Goal: Transaction & Acquisition: Subscribe to service/newsletter

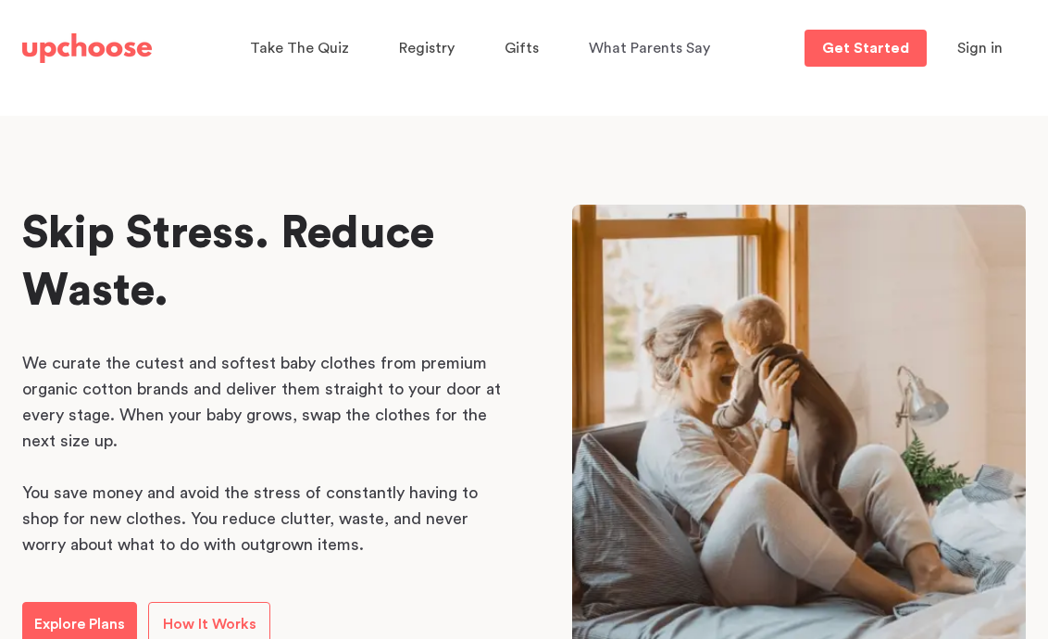
scroll to position [874, 0]
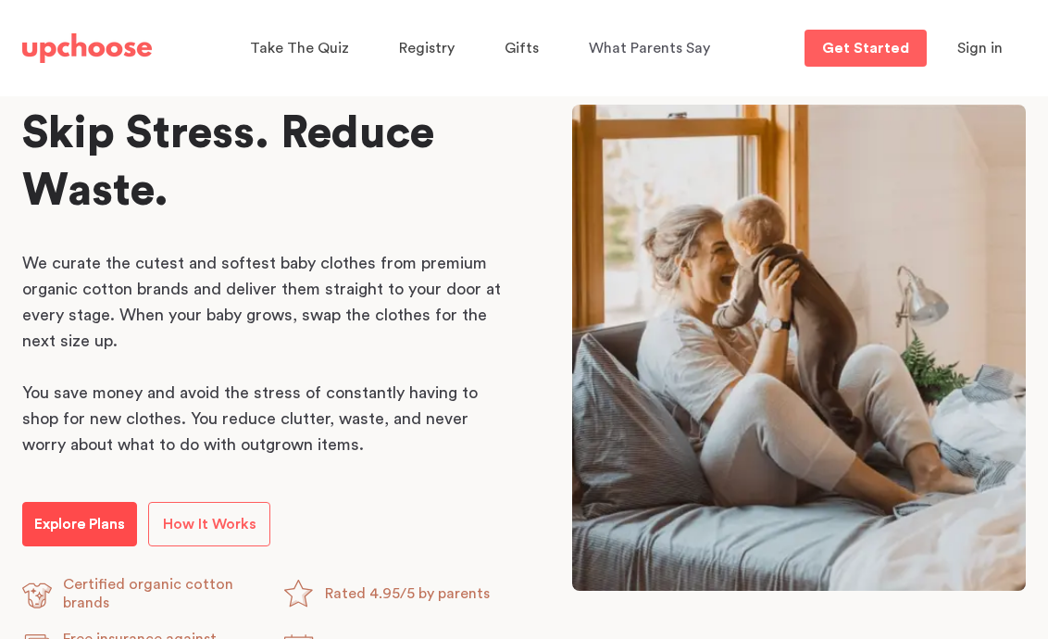
click at [83, 523] on p "Explore Plans" at bounding box center [79, 524] width 91 height 22
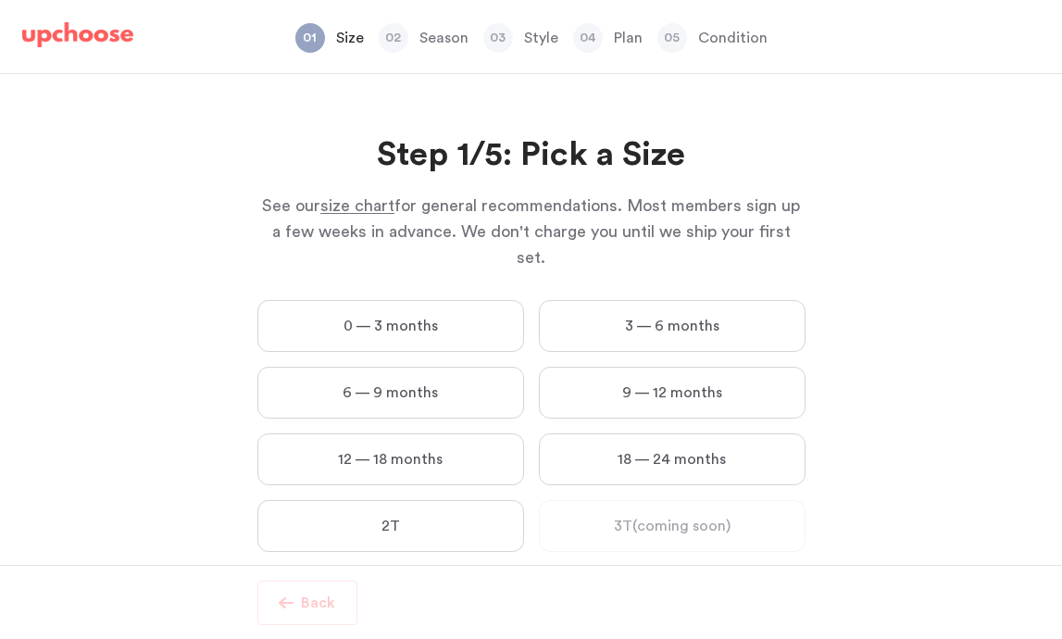
click at [676, 373] on label "9 — 12 months" at bounding box center [672, 392] width 267 height 52
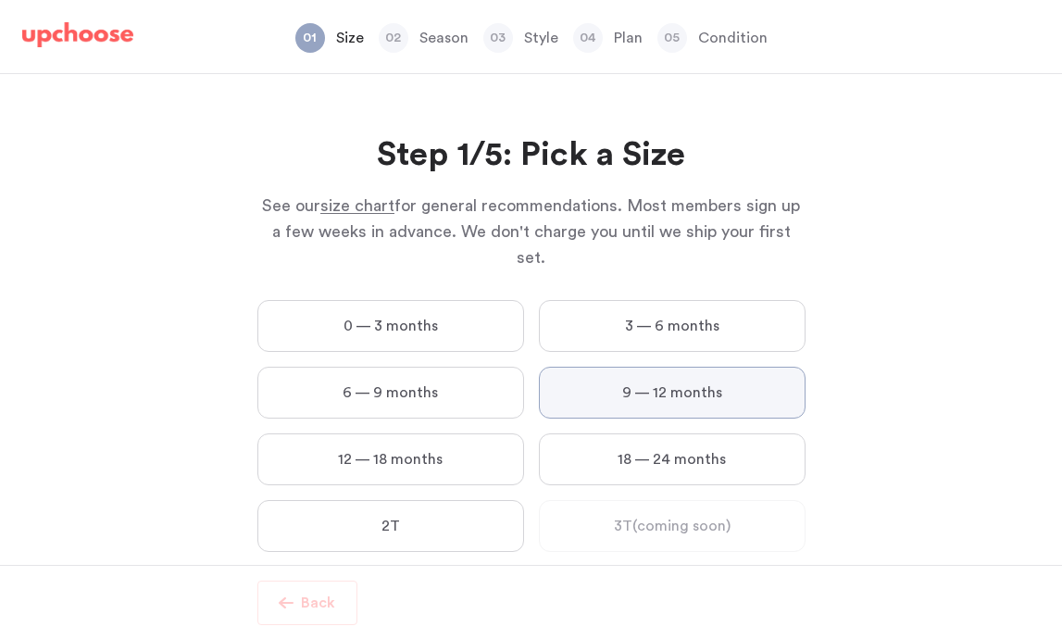
click at [0, 0] on months "9 — 12 months" at bounding box center [0, 0] width 0 height 0
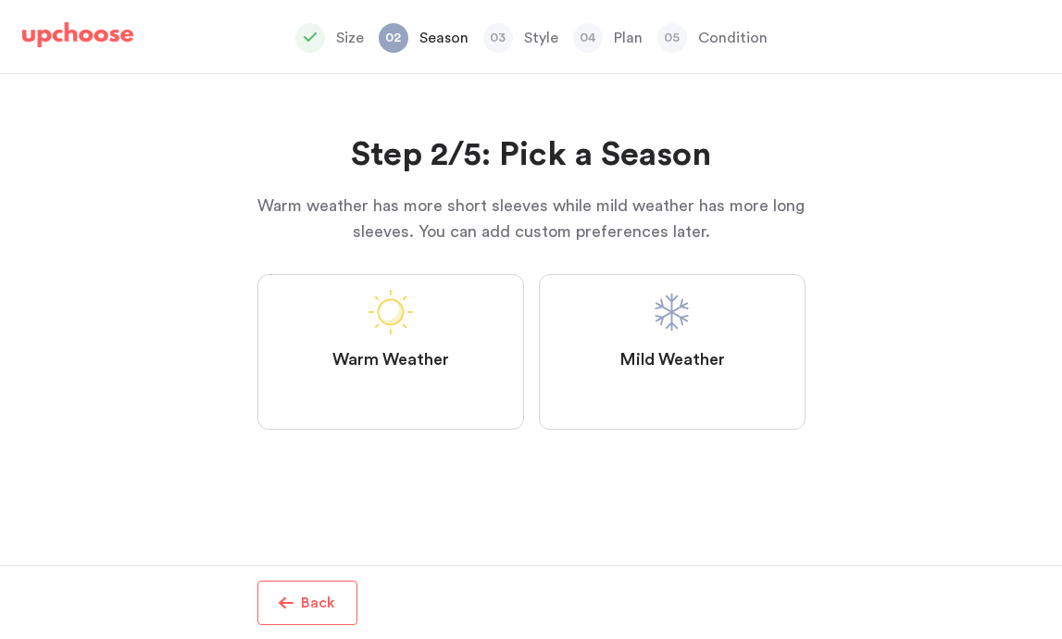
click at [726, 340] on label "Mild Weather" at bounding box center [672, 351] width 267 height 155
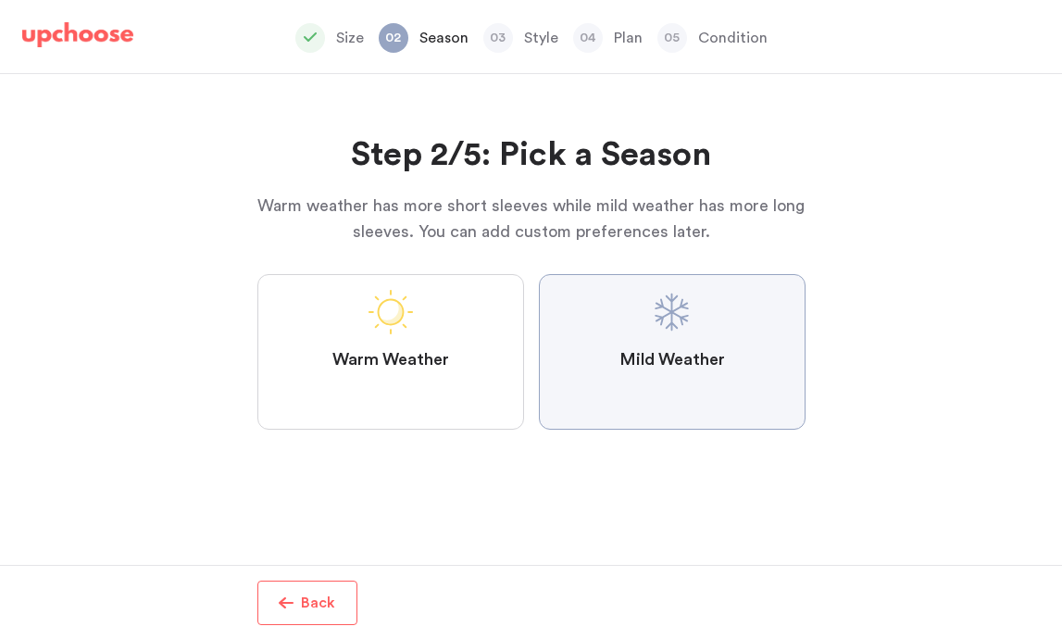
click at [0, 0] on Weather "Mild Weather" at bounding box center [0, 0] width 0 height 0
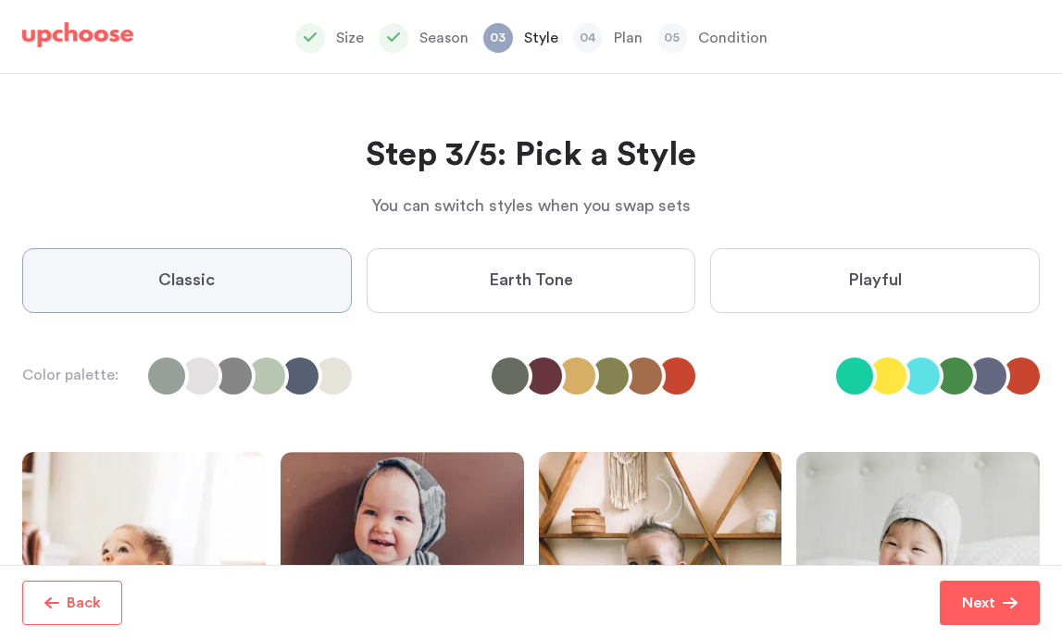
click at [931, 283] on label "Playful" at bounding box center [874, 280] width 329 height 65
click at [0, 0] on input "Playful" at bounding box center [0, 0] width 0 height 0
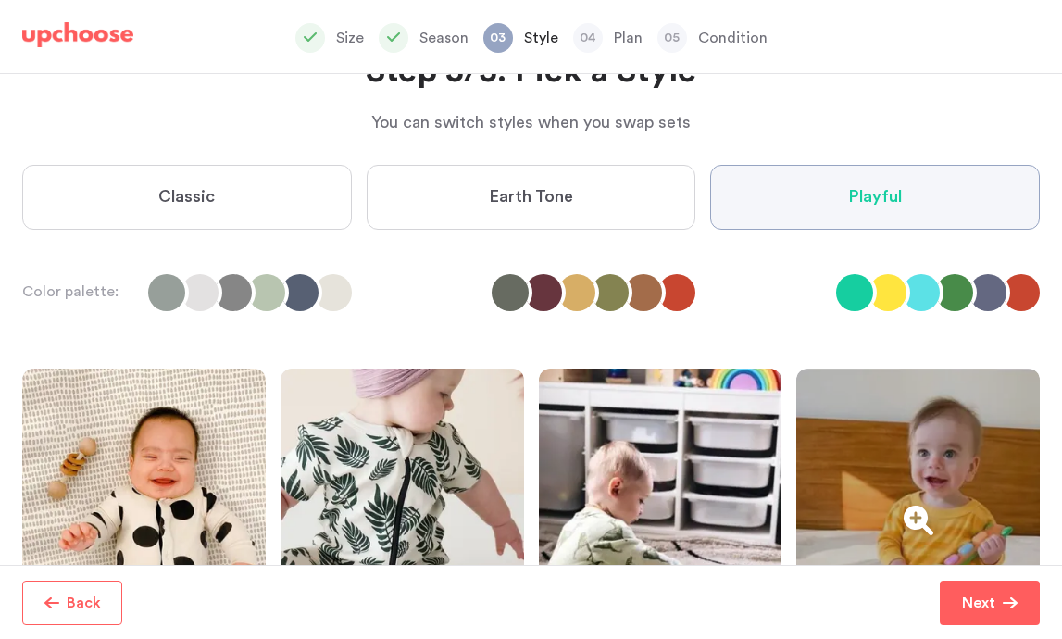
scroll to position [79, 0]
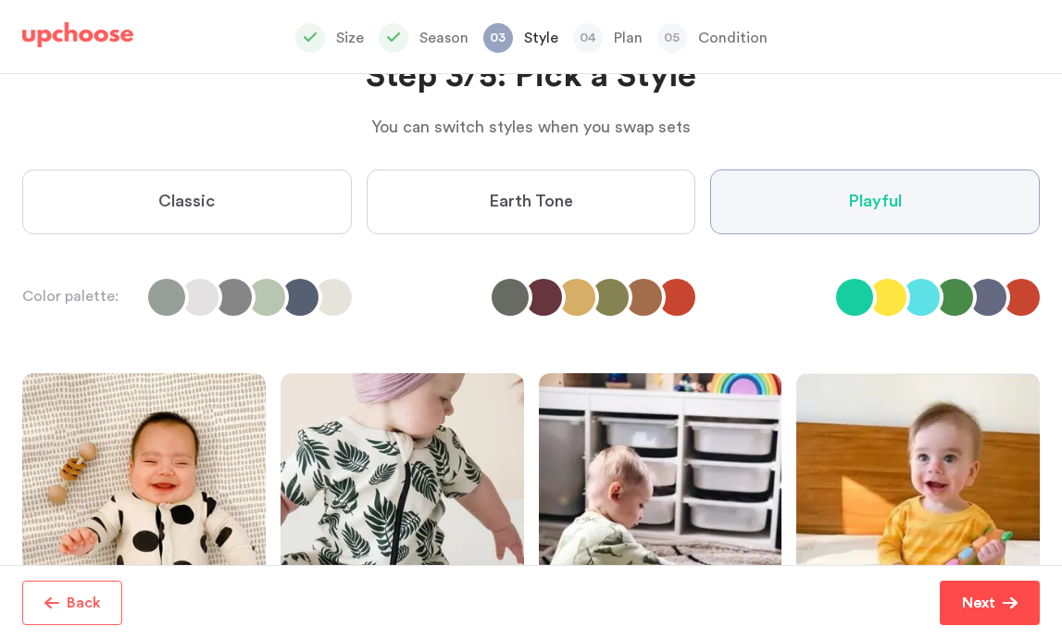
click at [984, 591] on p "Next" at bounding box center [978, 602] width 33 height 22
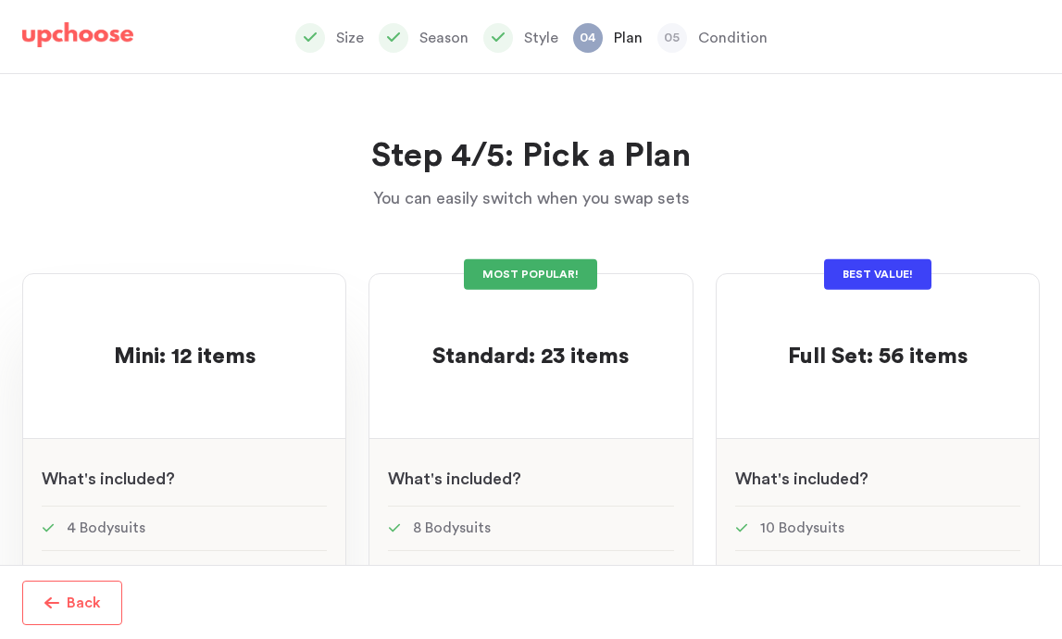
click at [192, 350] on span "Mini: 12 items" at bounding box center [185, 356] width 142 height 22
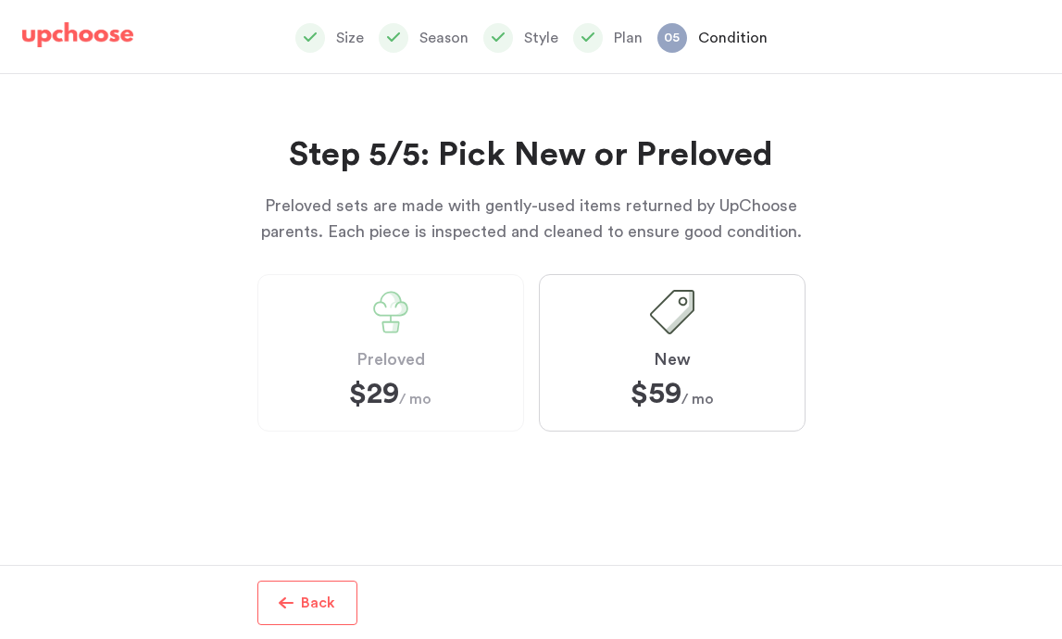
click at [494, 349] on label "Preloved $29 $29 / mo" at bounding box center [390, 352] width 267 height 157
click at [382, 353] on span "Preloved" at bounding box center [390, 360] width 68 height 22
click at [308, 604] on p "Back" at bounding box center [318, 602] width 34 height 22
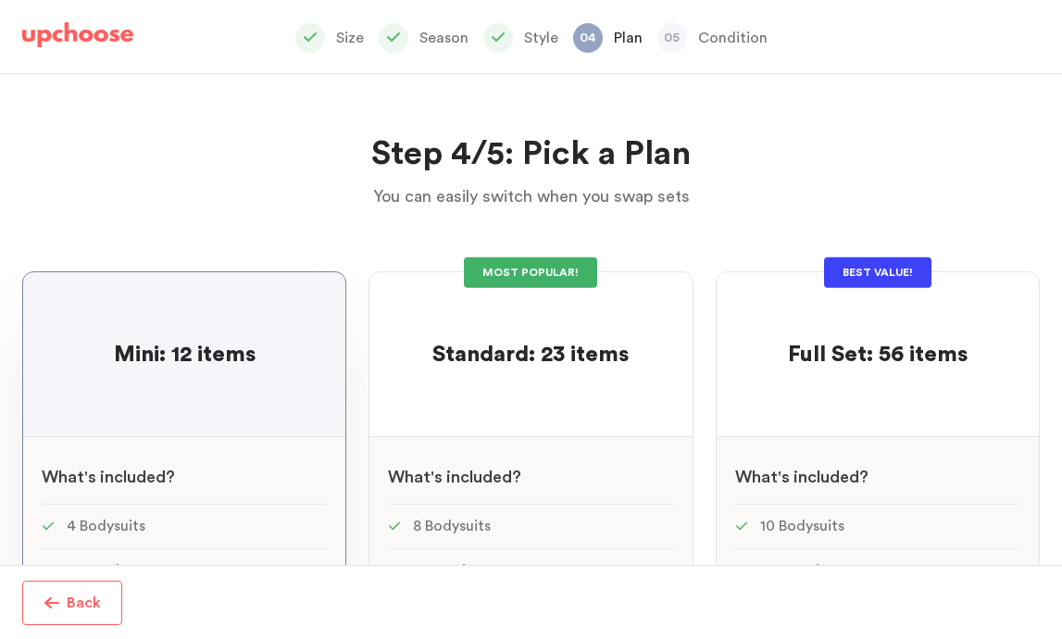
scroll to position [4, 0]
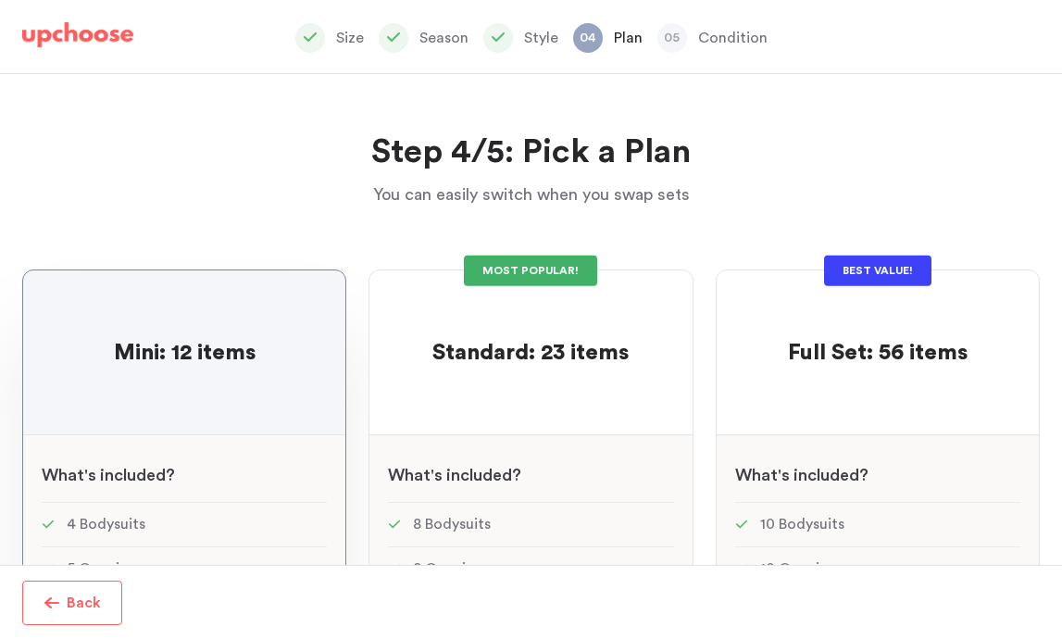
click at [92, 599] on p "Back" at bounding box center [84, 602] width 34 height 22
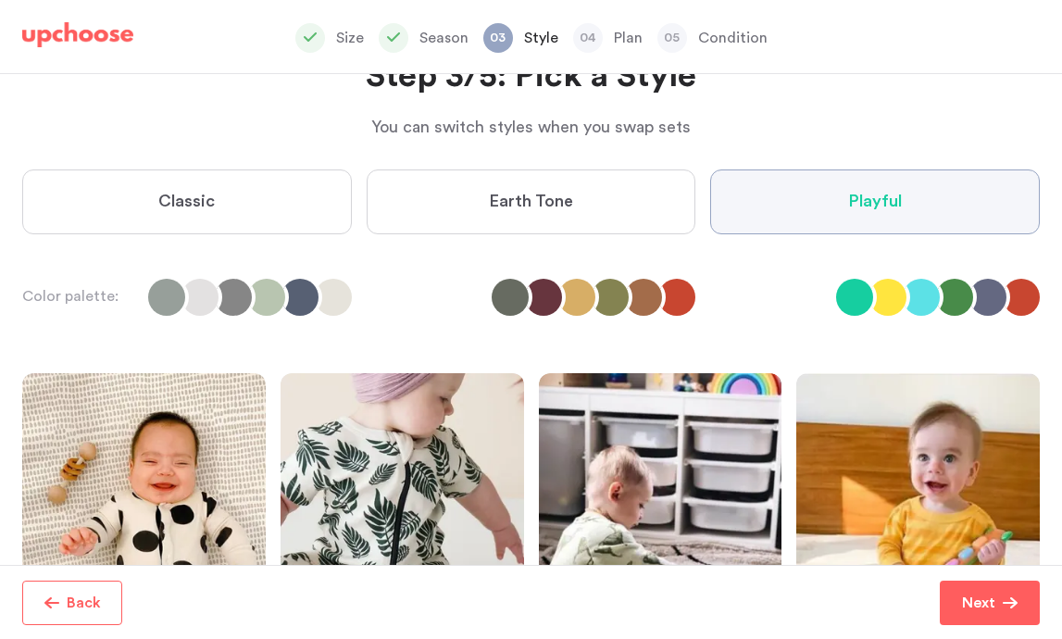
click at [224, 192] on label "Classic" at bounding box center [186, 201] width 329 height 65
click at [0, 0] on input "Classic" at bounding box center [0, 0] width 0 height 0
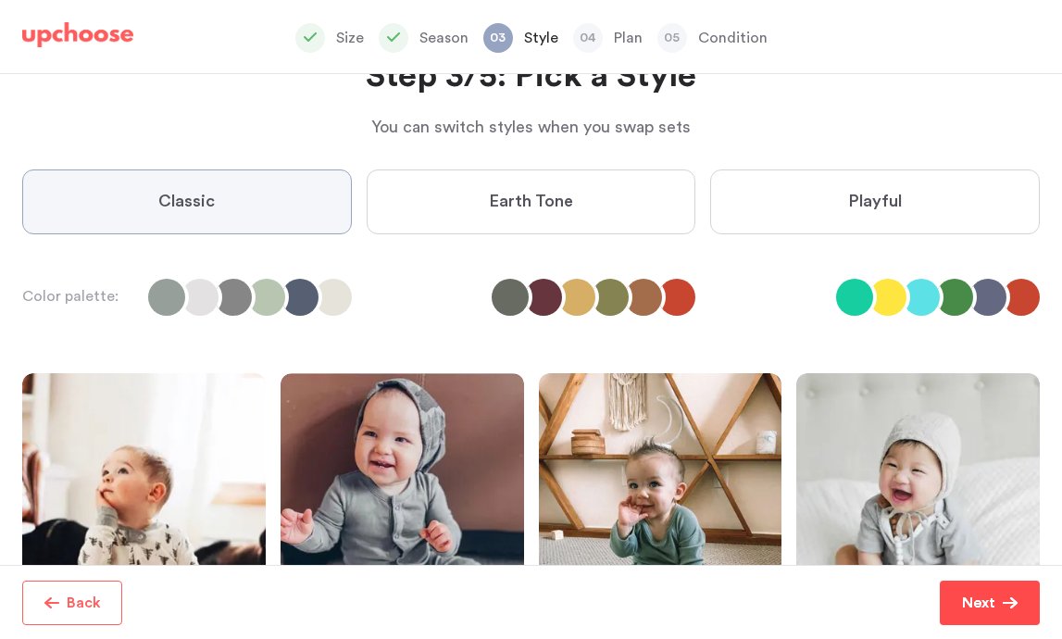
click at [973, 583] on button "Next" at bounding box center [989, 602] width 100 height 44
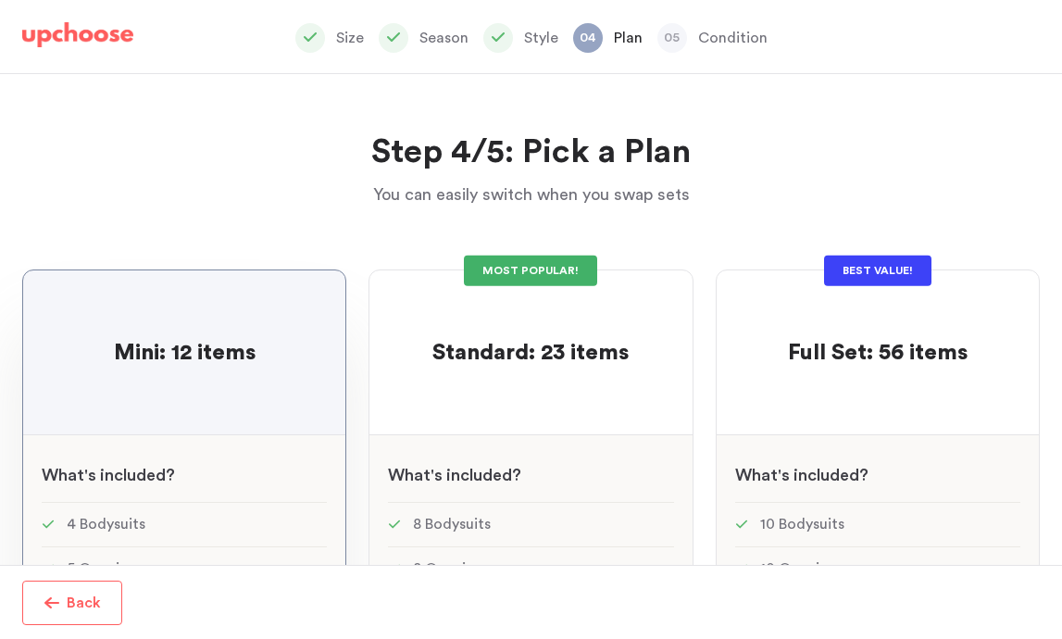
click at [68, 401] on div at bounding box center [184, 386] width 285 height 36
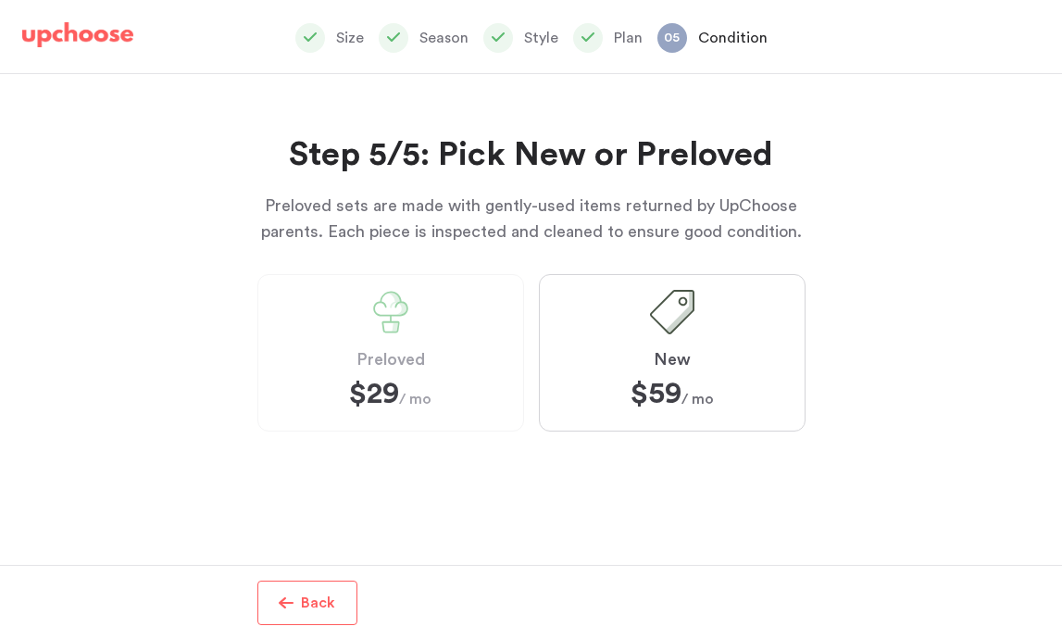
click at [434, 355] on label "Preloved $29 $29 / mo" at bounding box center [390, 352] width 267 height 157
click at [303, 618] on button "Back" at bounding box center [307, 602] width 100 height 44
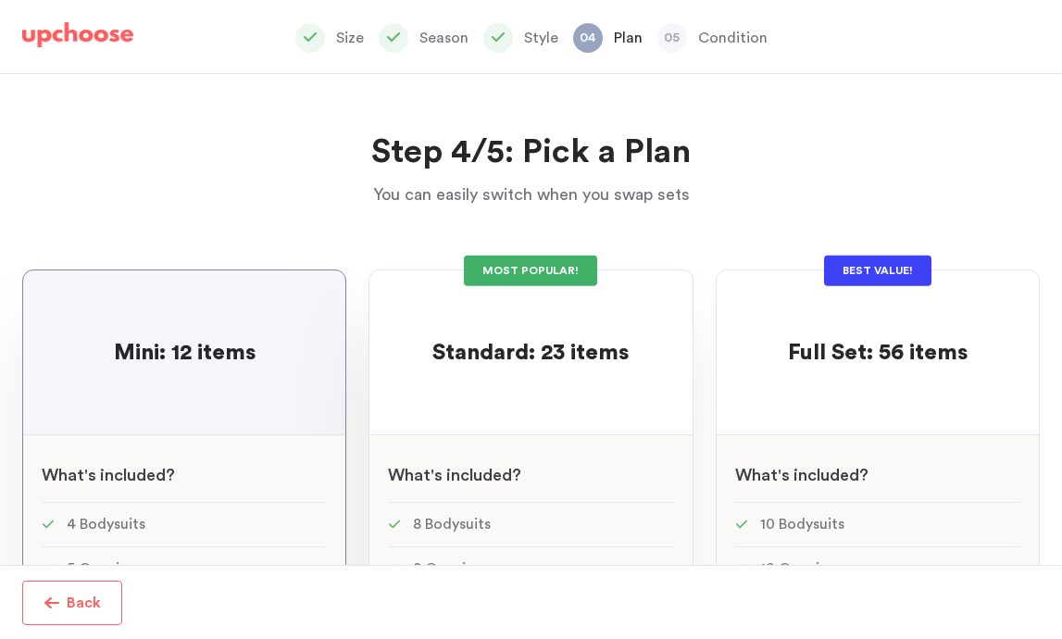
click at [506, 385] on div at bounding box center [530, 386] width 285 height 36
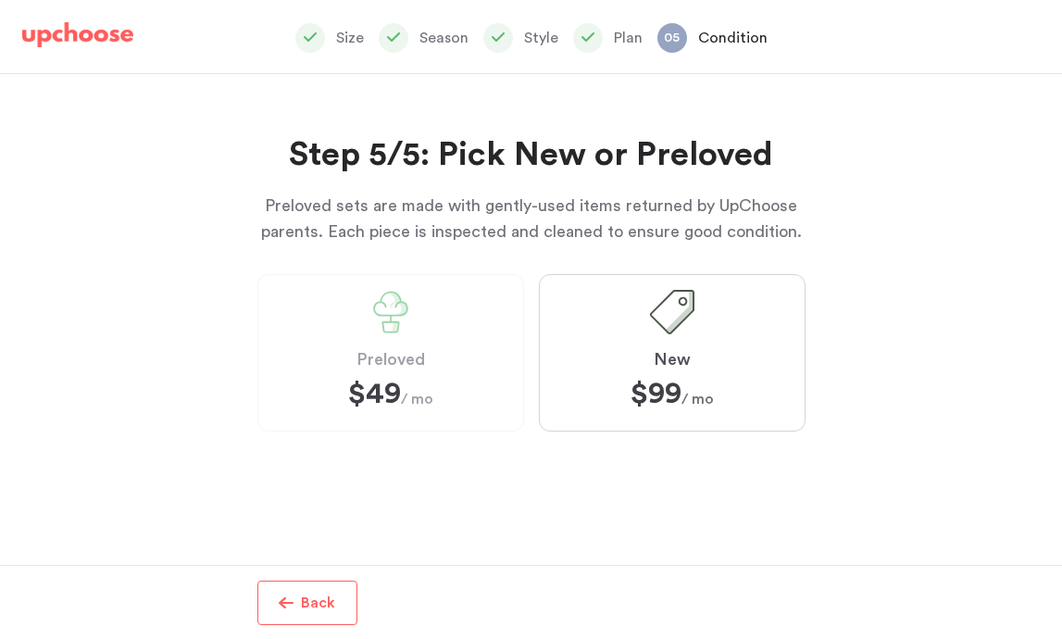
click at [373, 316] on span at bounding box center [390, 312] width 44 height 44
click at [299, 597] on span "Back" at bounding box center [314, 602] width 42 height 22
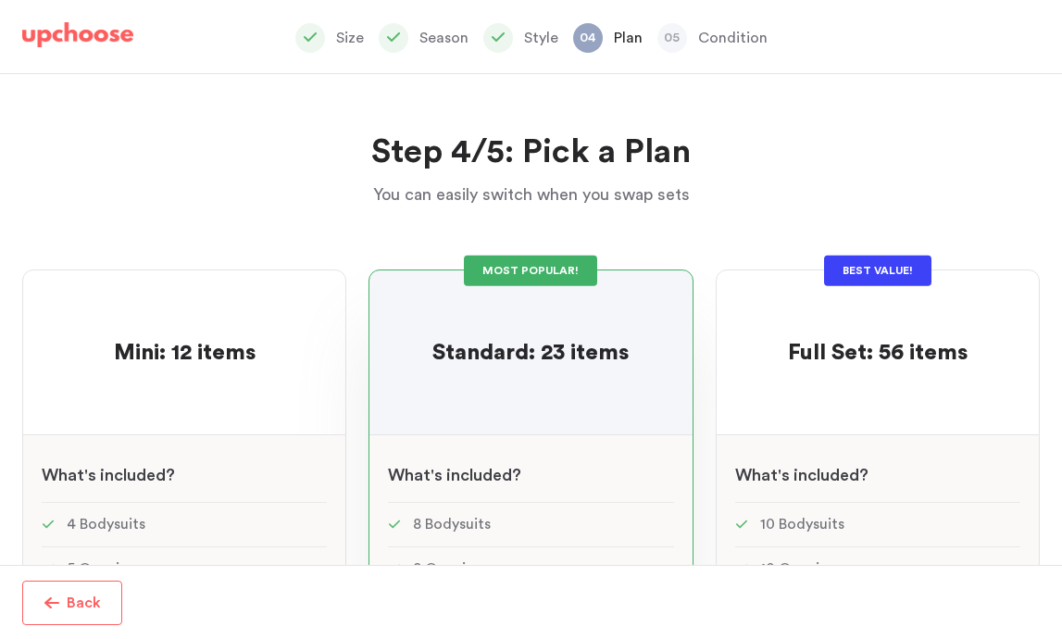
click at [93, 594] on p "Back" at bounding box center [84, 602] width 34 height 22
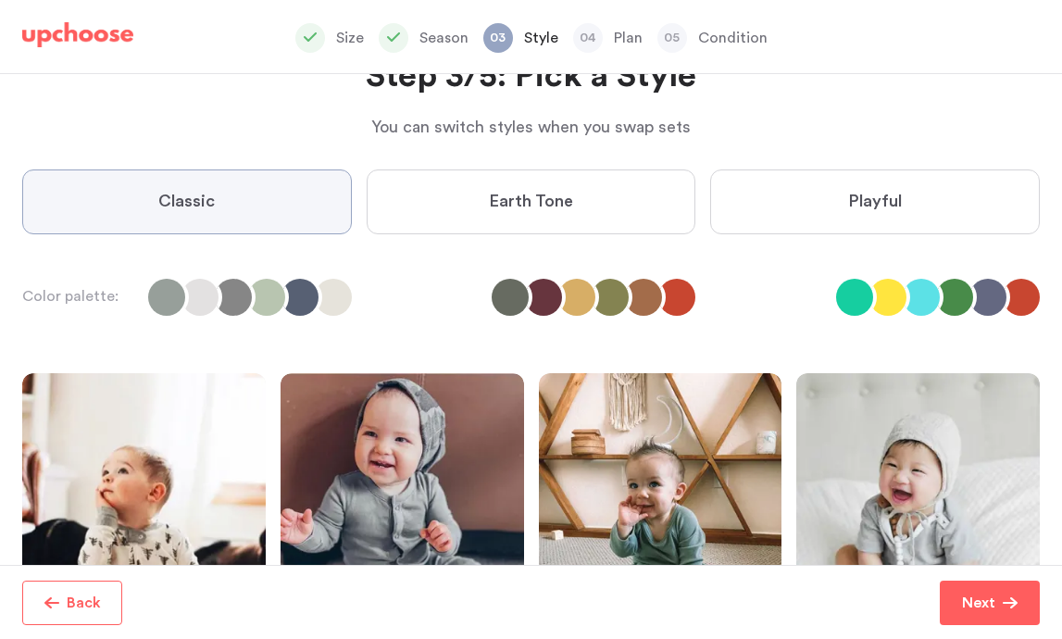
click at [603, 206] on label "Earth Tone" at bounding box center [530, 201] width 329 height 65
click at [0, 0] on Tone "Earth Tone" at bounding box center [0, 0] width 0 height 0
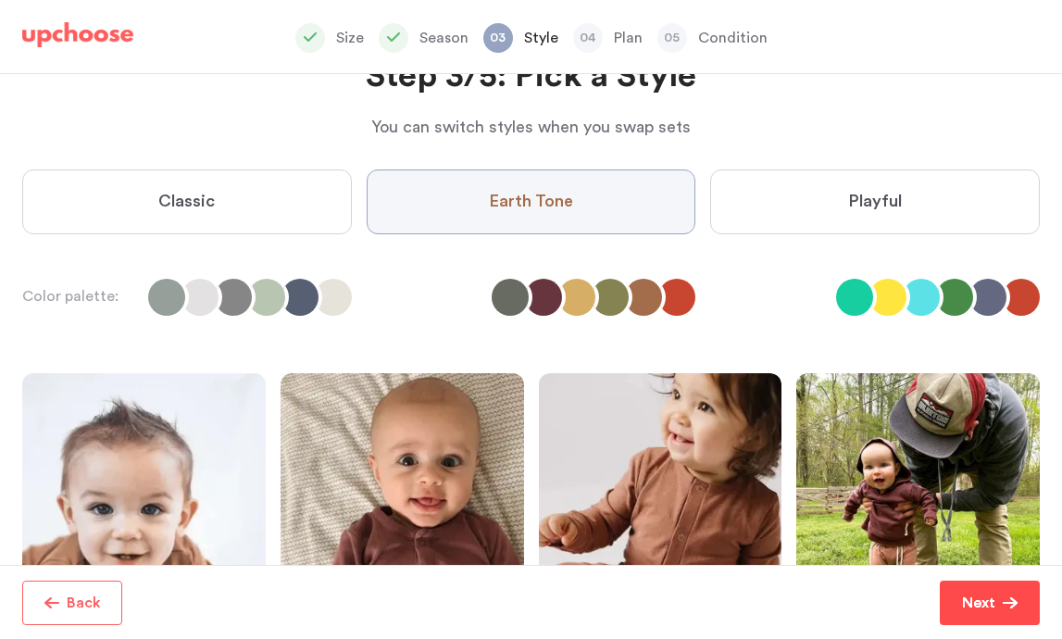
click at [983, 603] on p "Next" at bounding box center [978, 602] width 33 height 22
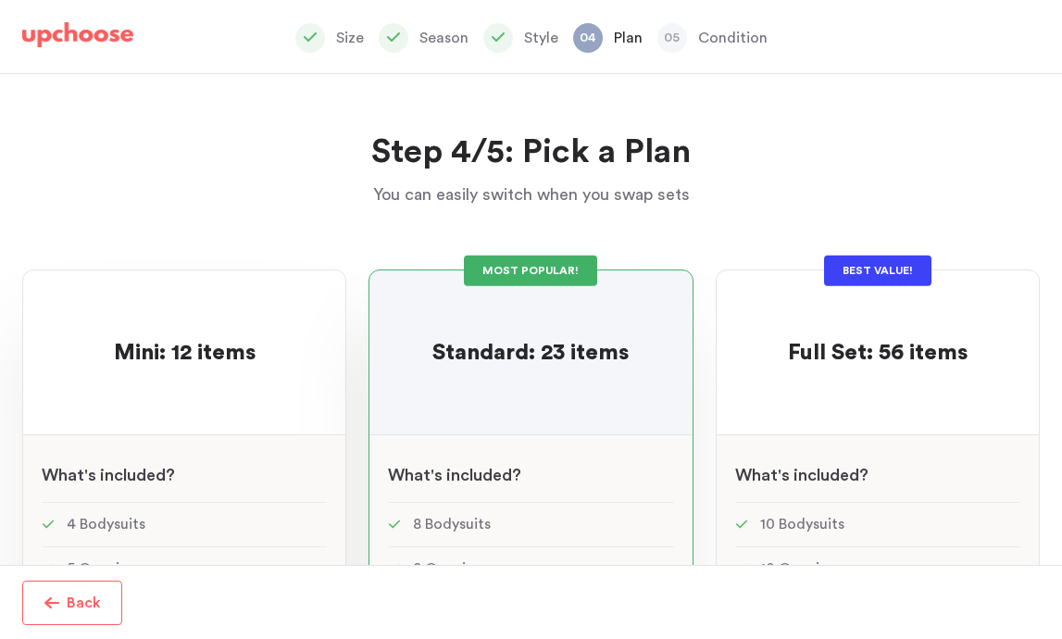
click at [166, 405] on div "Mini: 12 items Mini: 12 items See w W hat's included ? 4 Bodysuits 5 Onepieces …" at bounding box center [184, 639] width 324 height 741
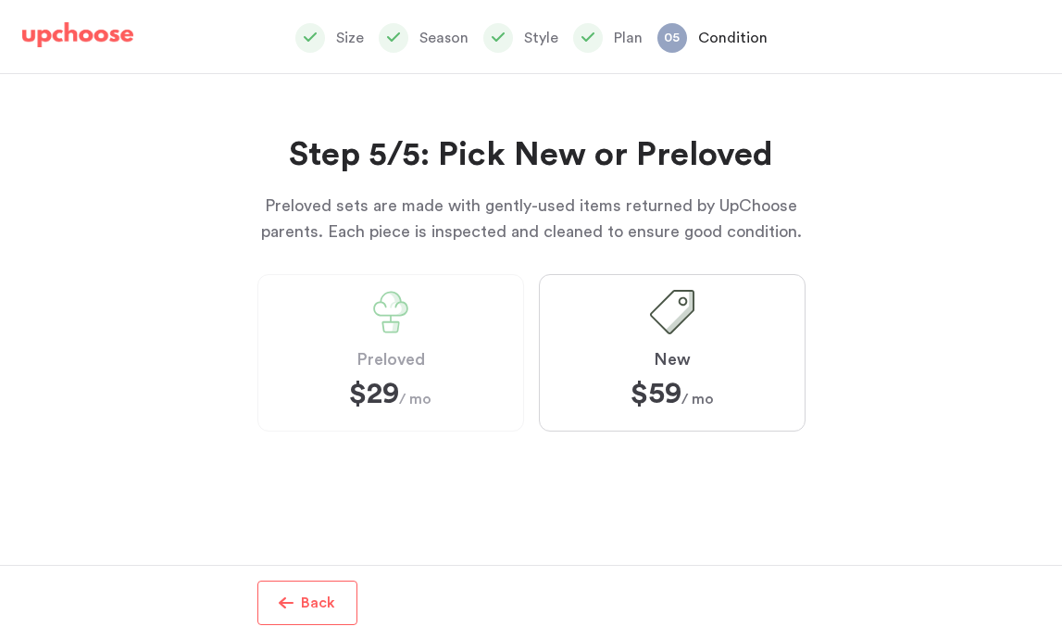
scroll to position [421, 0]
click at [427, 301] on label "Preloved $29 $29 / mo" at bounding box center [390, 352] width 267 height 157
click at [357, 306] on label "Preloved $29 $29 / mo" at bounding box center [390, 352] width 267 height 157
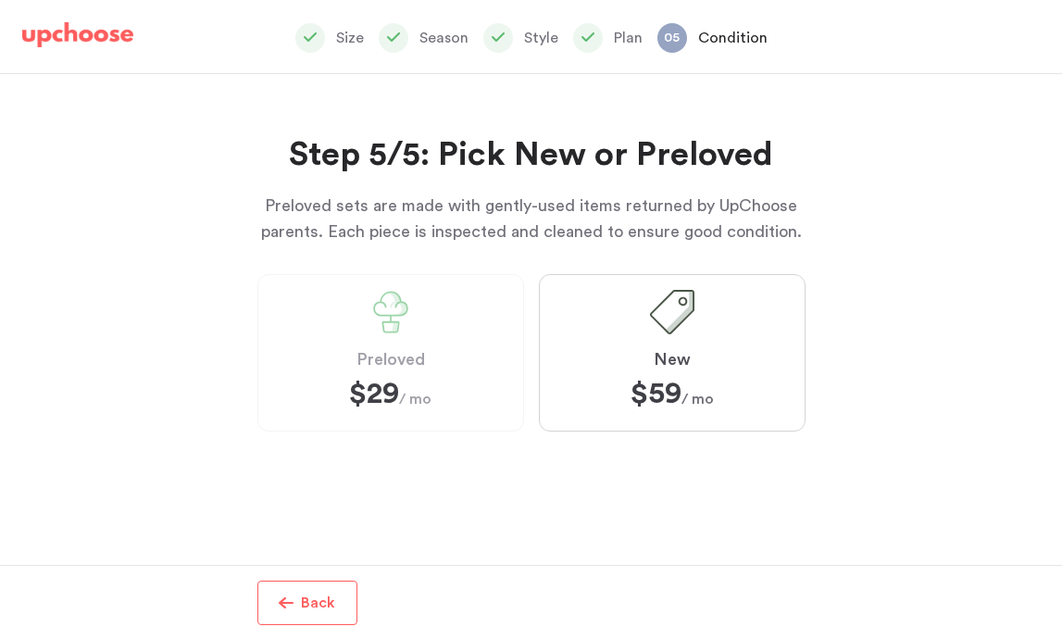
click at [357, 306] on label "Preloved $29 $29 / mo" at bounding box center [390, 352] width 267 height 157
click at [630, 379] on strong "$59" at bounding box center [655, 394] width 51 height 30
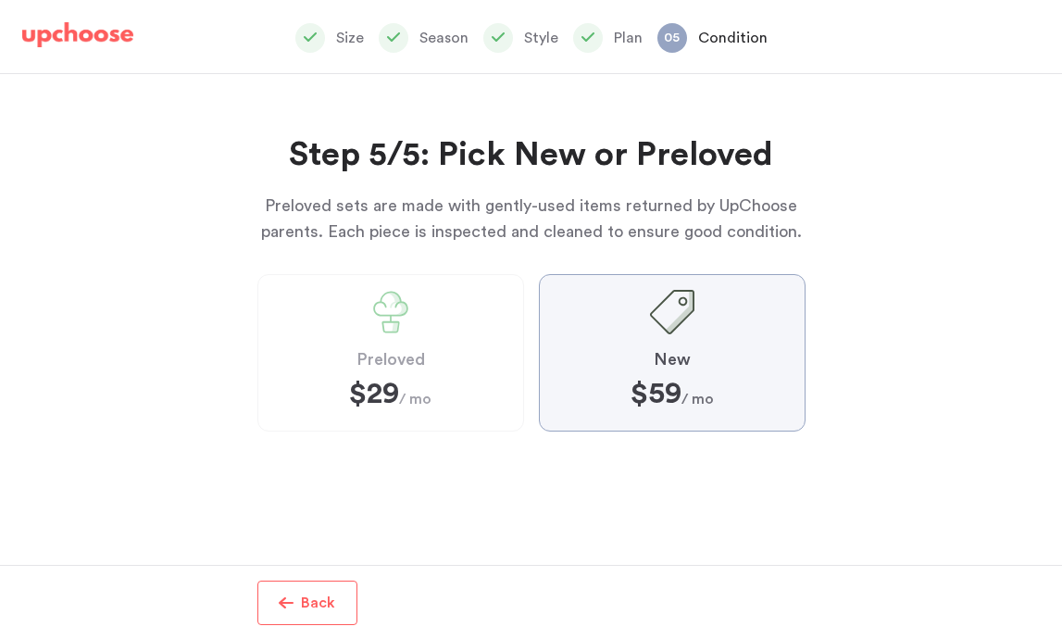
click at [0, 0] on input "New $59 $59 / mo" at bounding box center [0, 0] width 0 height 0
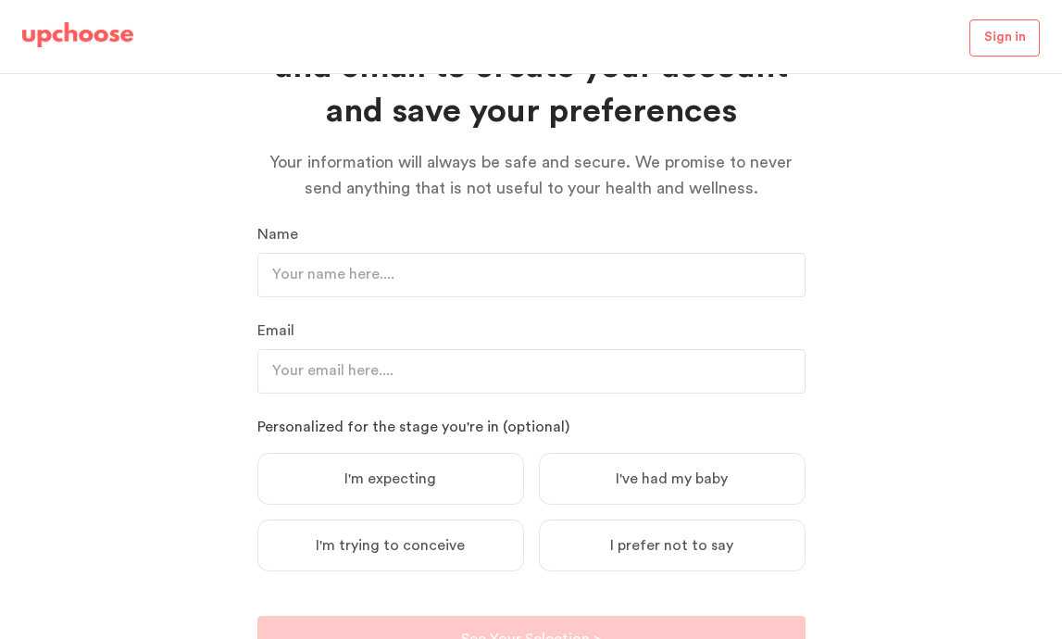
scroll to position [155, 0]
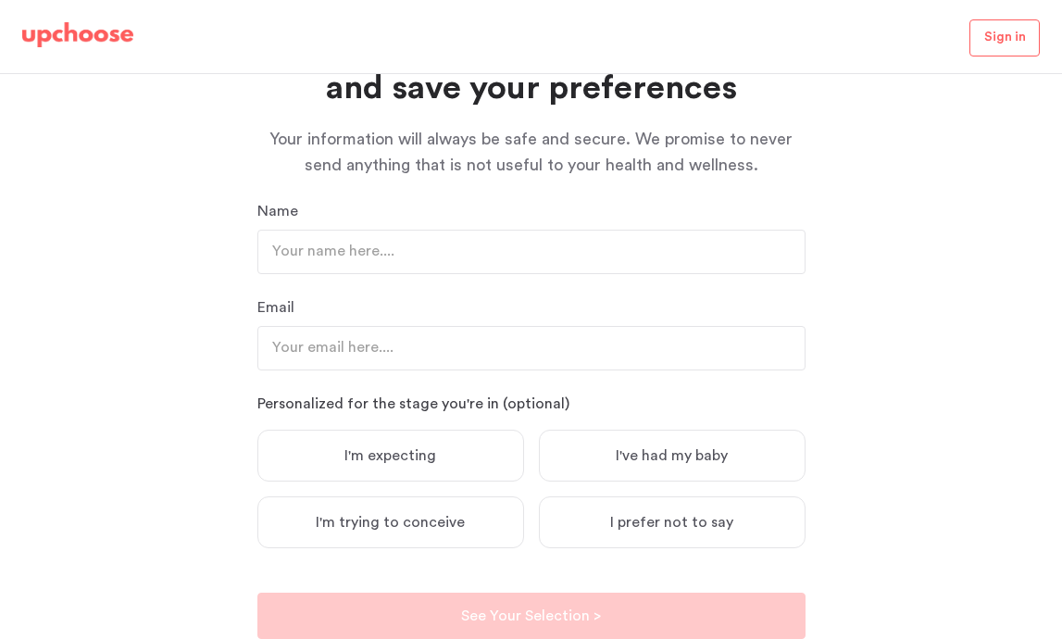
click at [71, 47] on img at bounding box center [77, 35] width 111 height 26
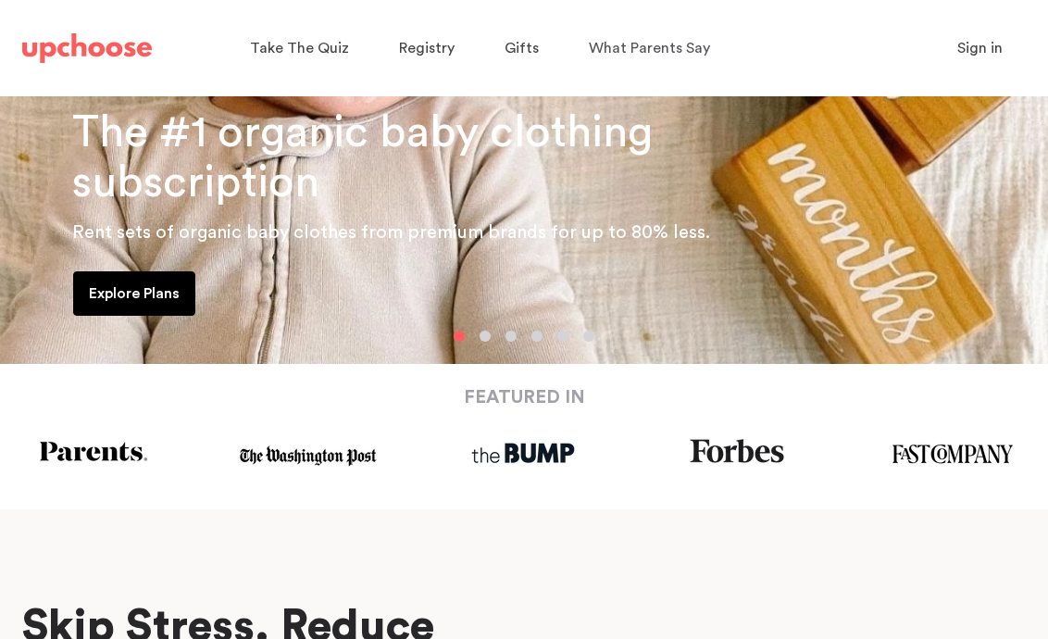
scroll to position [990, 0]
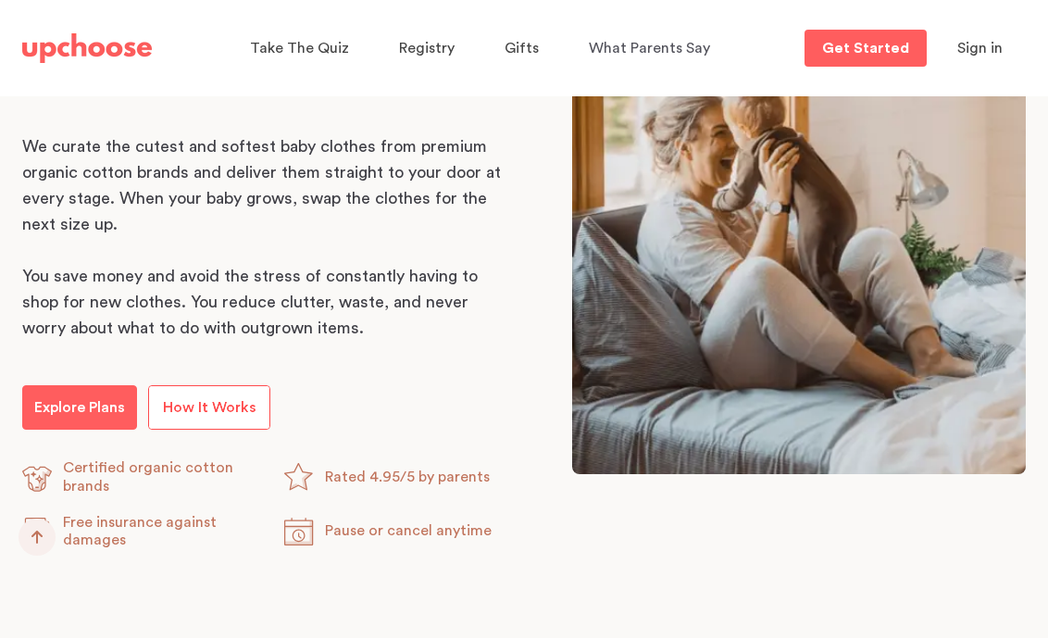
click at [230, 406] on span "How It Works" at bounding box center [209, 407] width 93 height 15
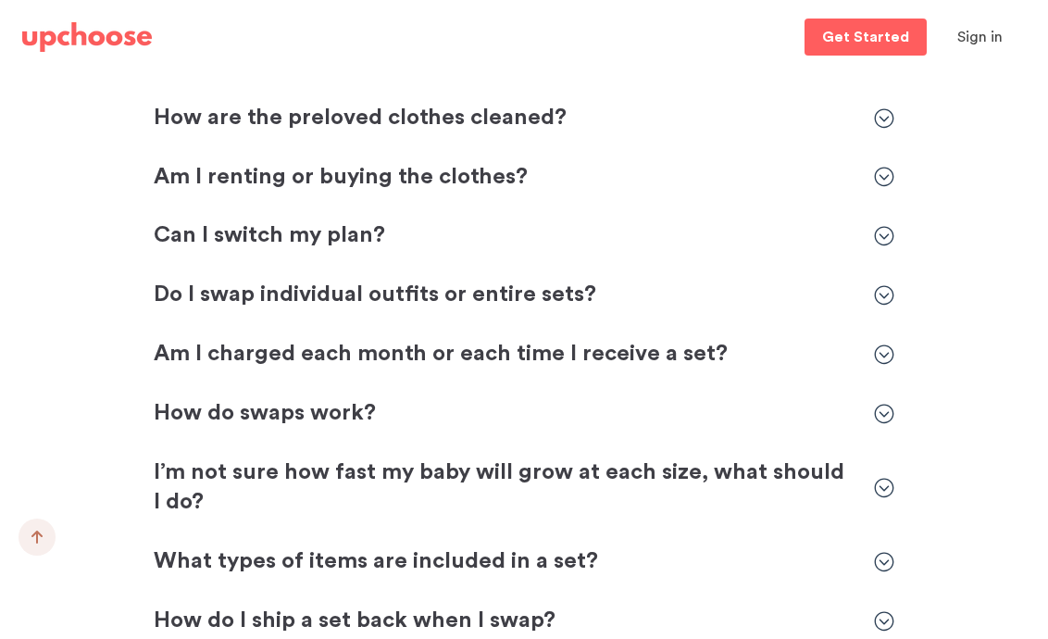
scroll to position [5601, 0]
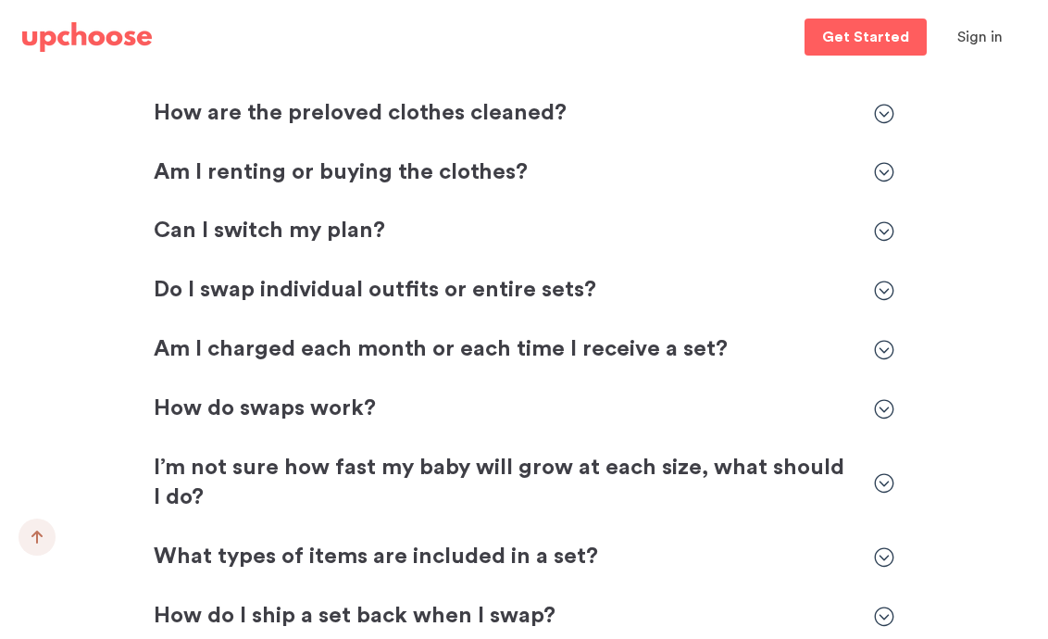
click at [427, 169] on p "Am I renting or buying the clothes?" at bounding box center [505, 173] width 702 height 30
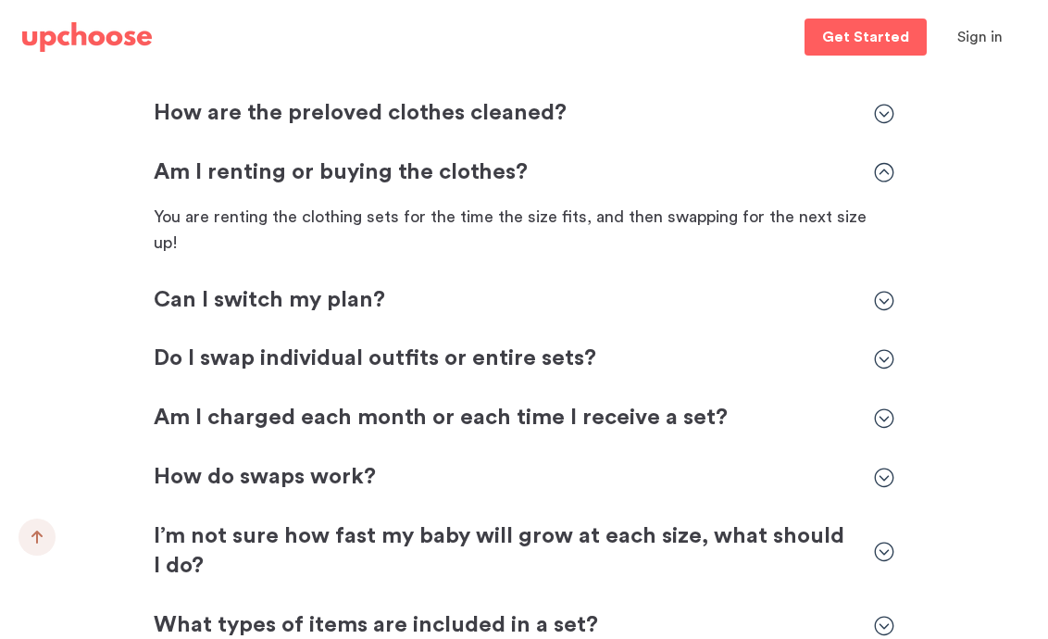
click at [427, 169] on p "Am I renting or buying the clothes?" at bounding box center [505, 173] width 702 height 30
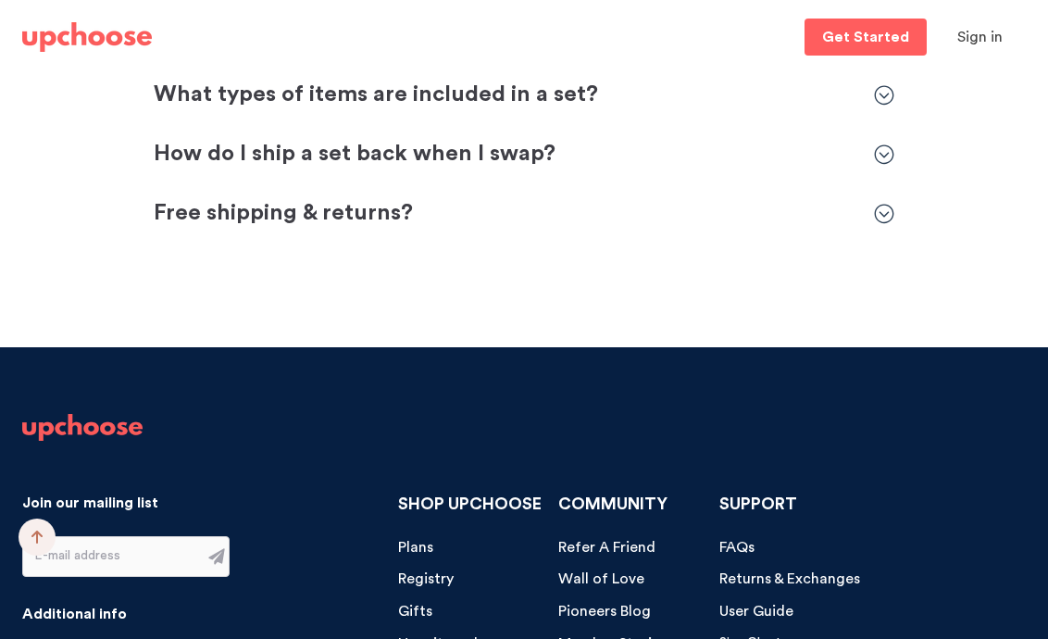
scroll to position [6334, 0]
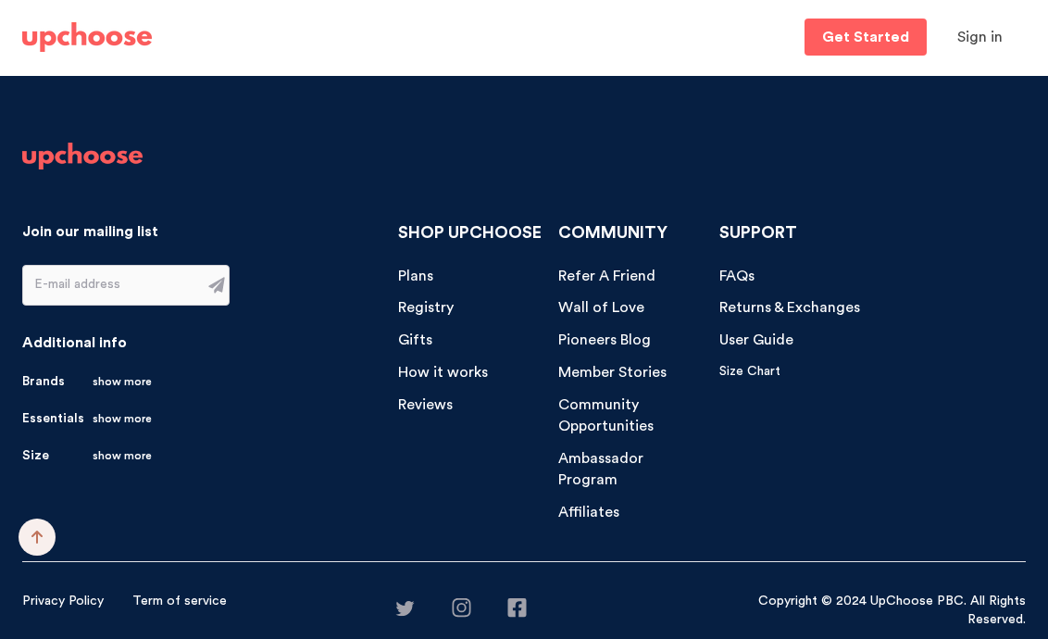
click at [787, 309] on span "Returns & Exchanges" at bounding box center [789, 307] width 141 height 15
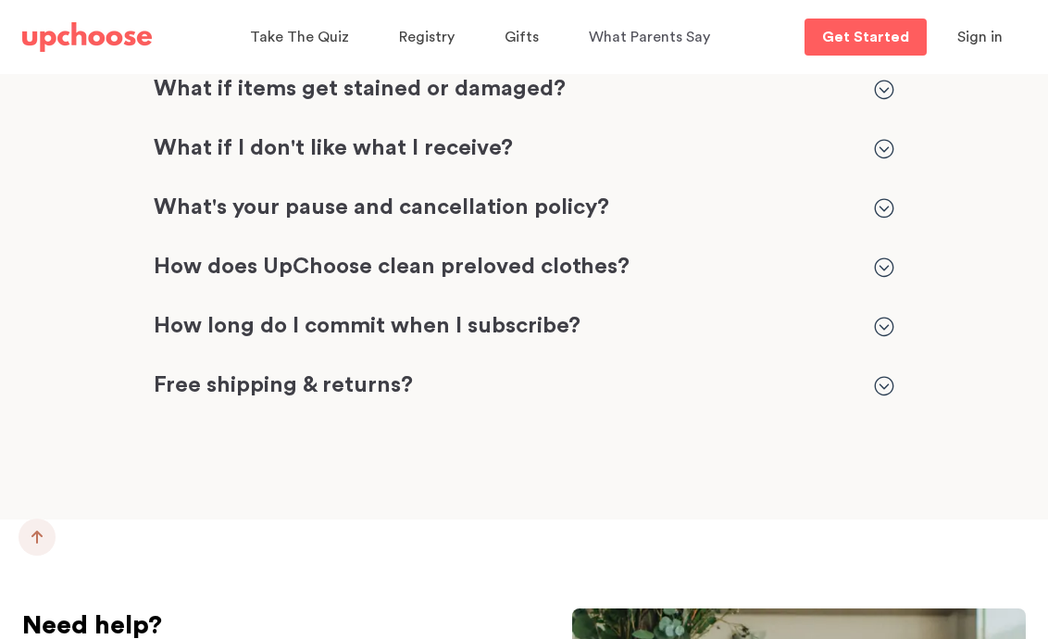
scroll to position [2853, 0]
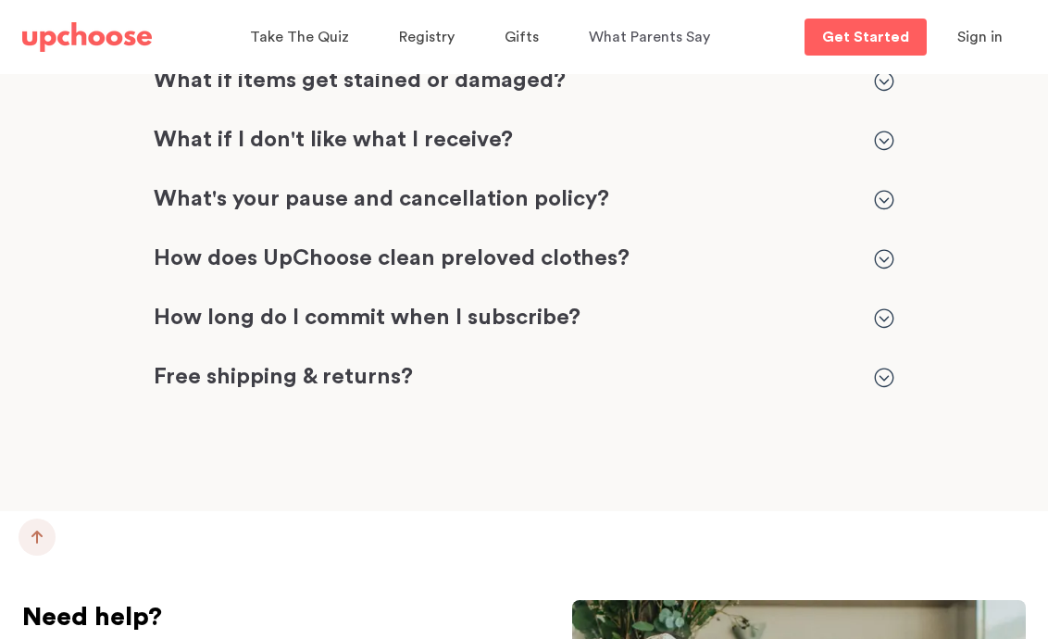
click at [515, 304] on p "How long do I commit when I subscribe?" at bounding box center [505, 319] width 702 height 30
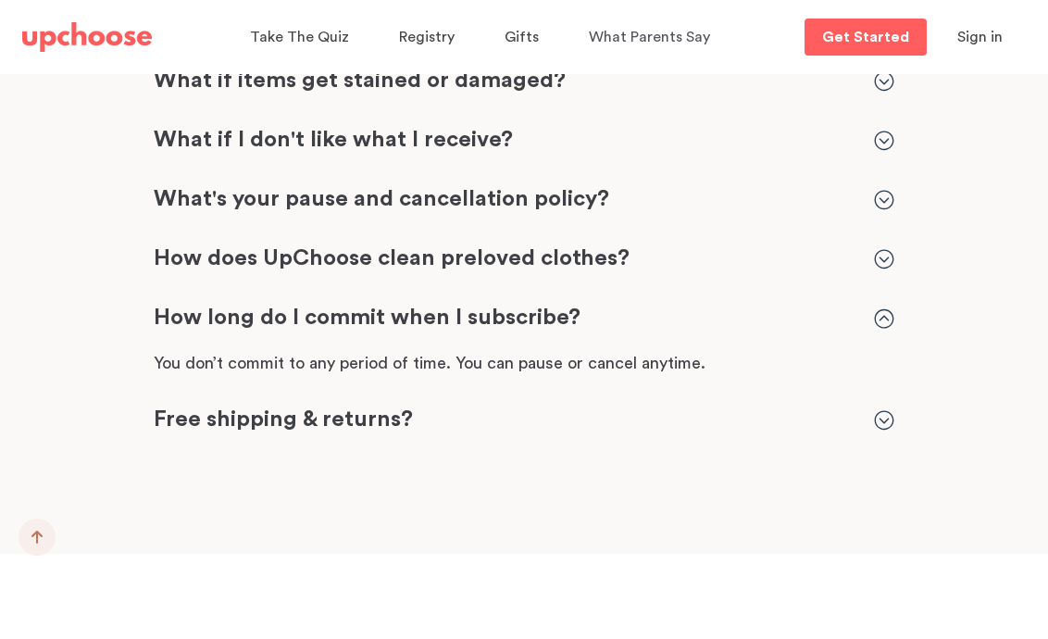
click at [515, 304] on p "How long do I commit when I subscribe?" at bounding box center [505, 319] width 702 height 30
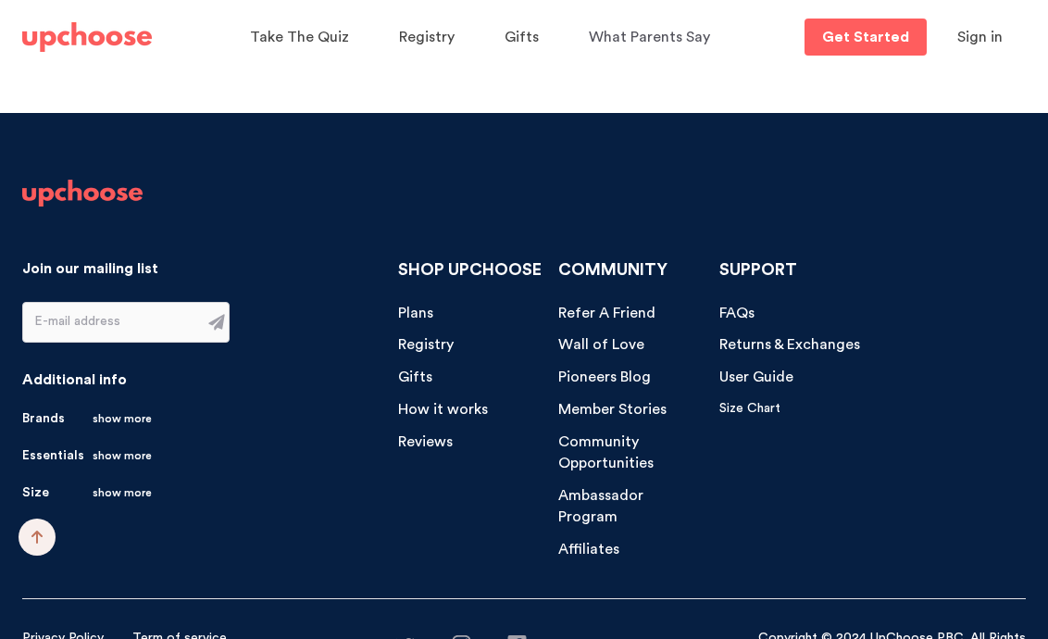
scroll to position [3802, 0]
